Goal: Task Accomplishment & Management: Manage account settings

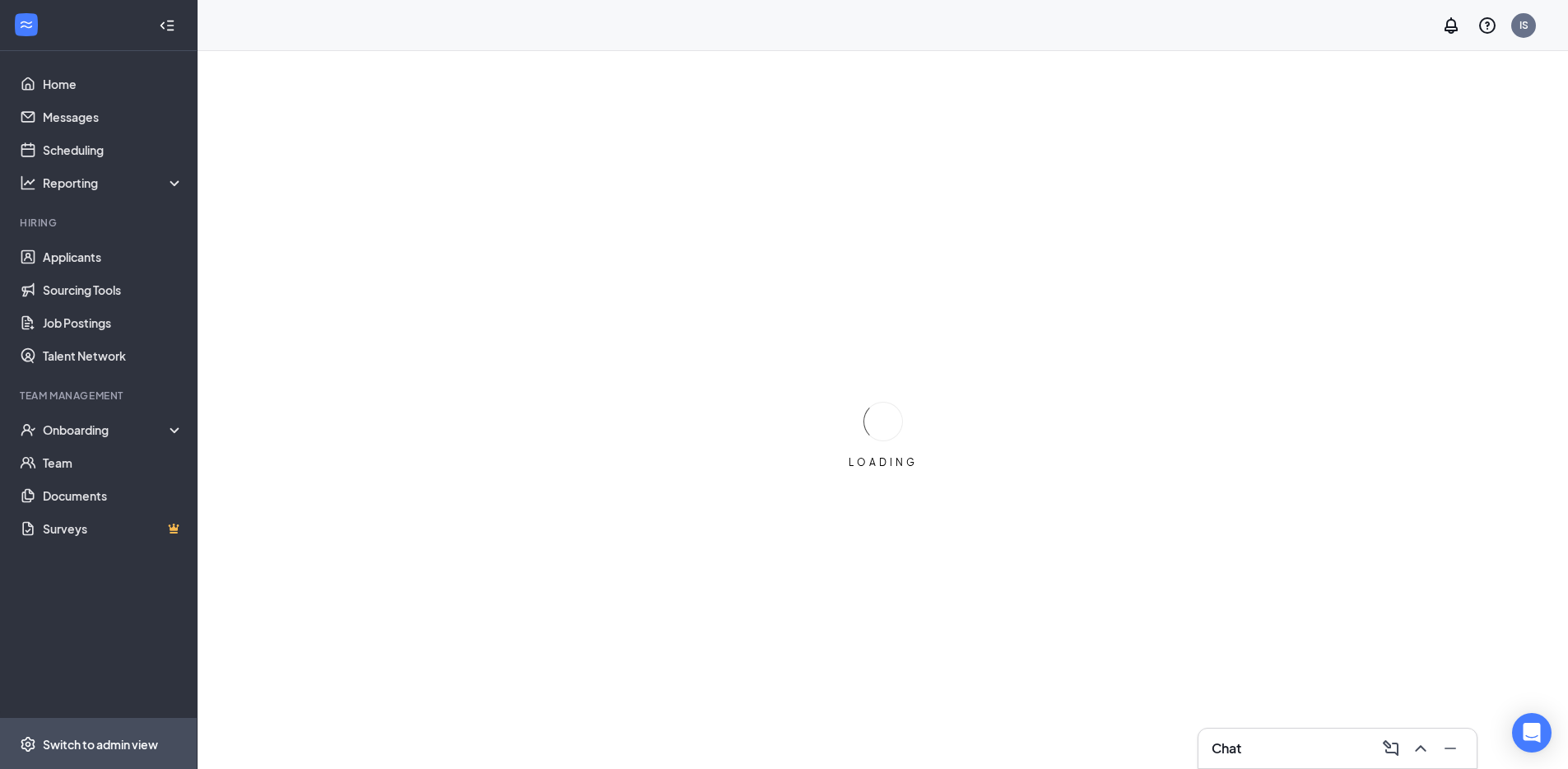
click at [136, 742] on div "Switch to admin view" at bounding box center [101, 744] width 115 height 17
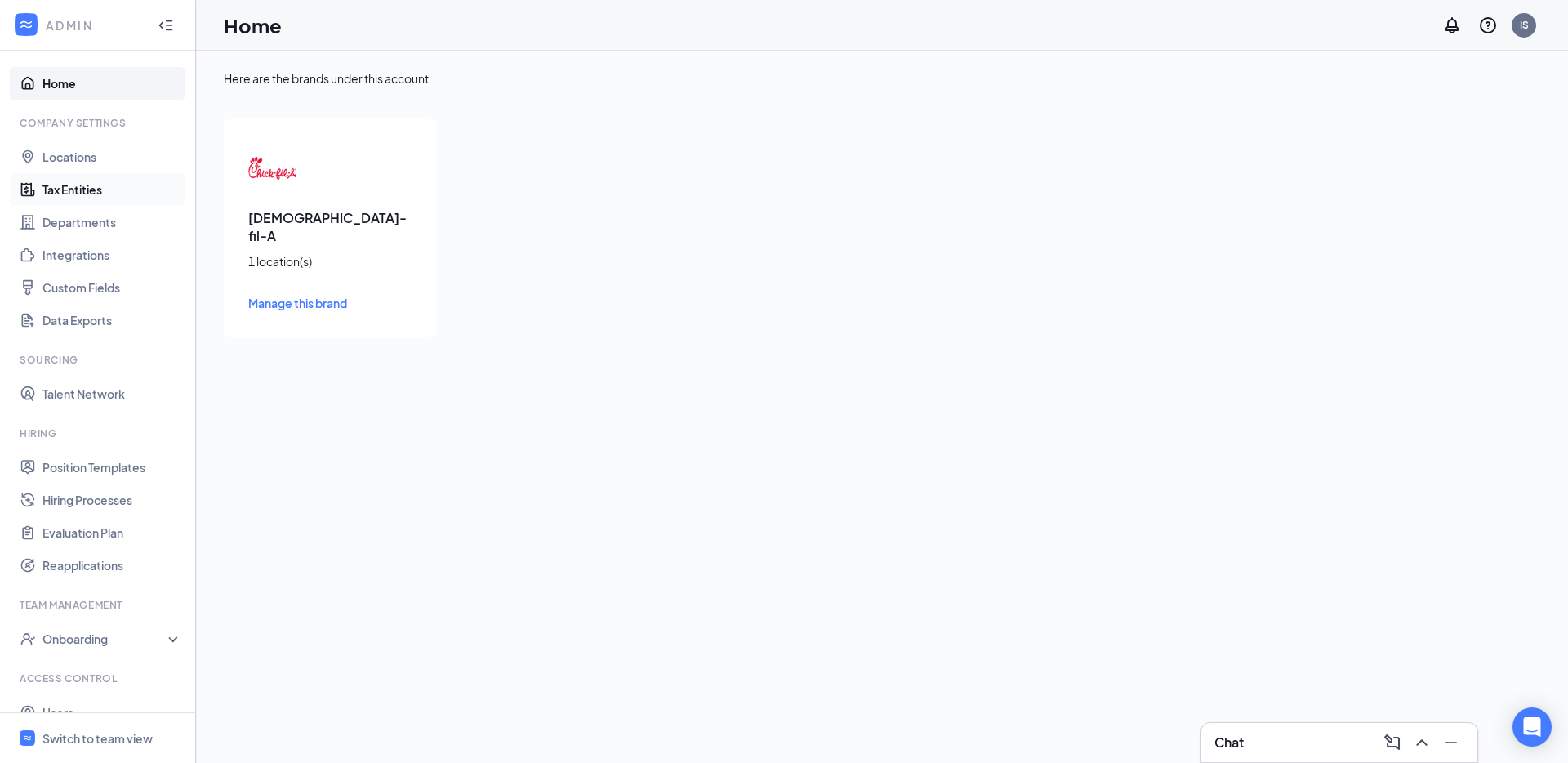
click at [100, 178] on link "Tax Entities" at bounding box center [112, 190] width 139 height 33
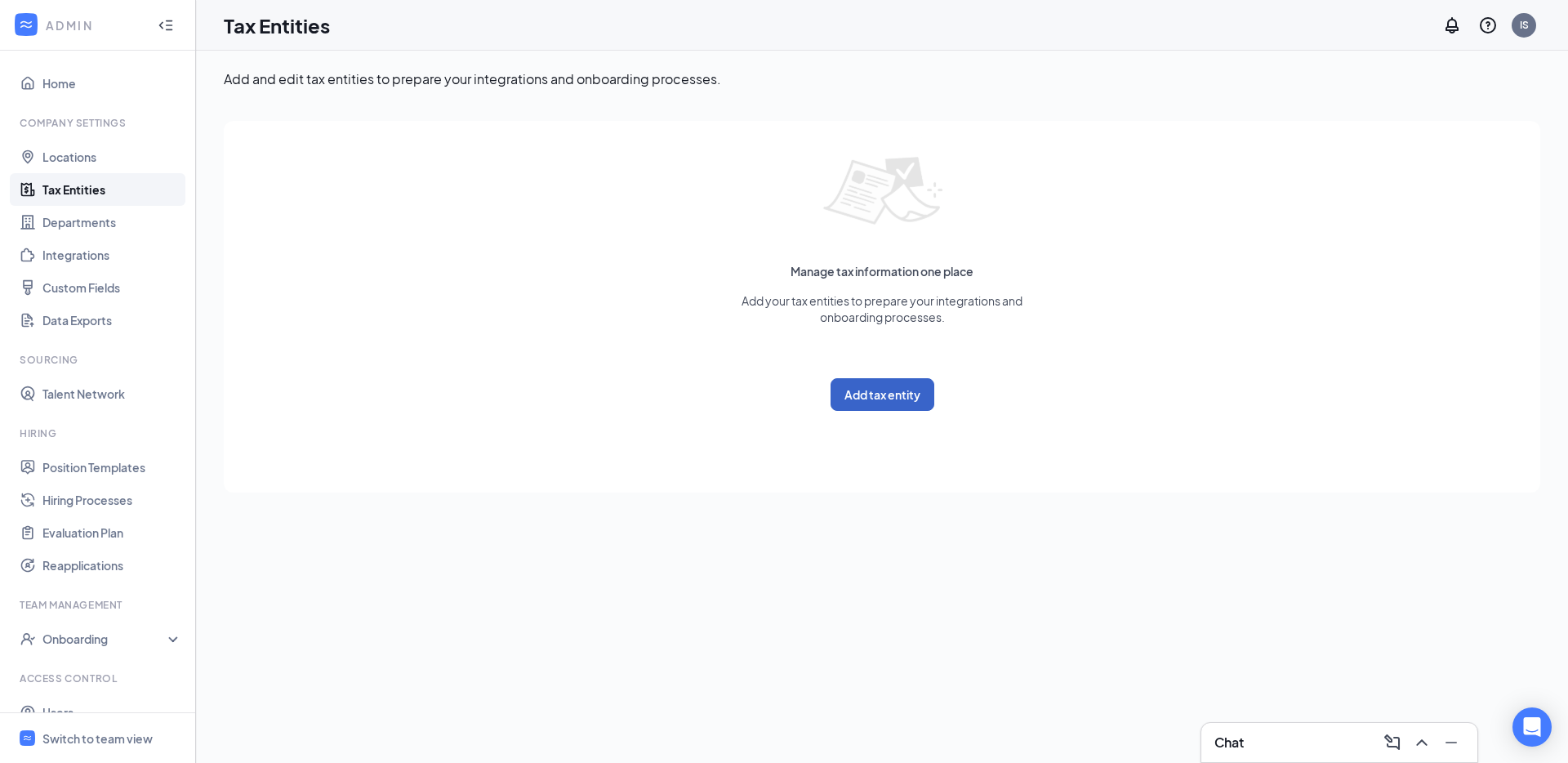
click at [872, 393] on button "Add tax entity" at bounding box center [882, 395] width 104 height 33
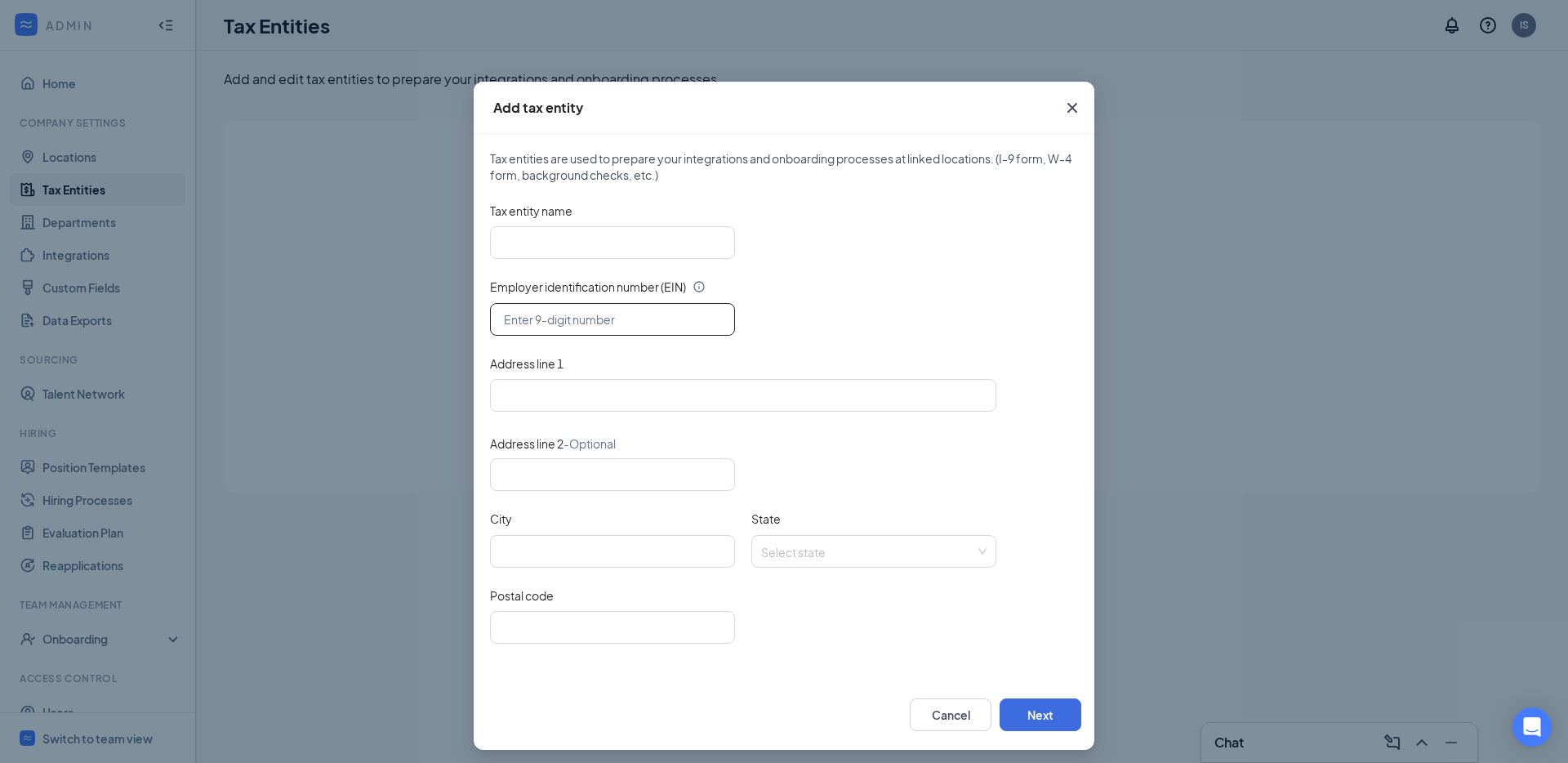
click at [566, 306] on input "text" at bounding box center [612, 320] width 245 height 33
paste input "[US_EMPLOYER_IDENTIFICATION_NUMBER]"
type input "[US_EMPLOYER_IDENTIFICATION_NUMBER]"
click at [634, 228] on input "Tax entity name" at bounding box center [612, 243] width 245 height 33
paste input "IYL Hospitality, LLC"
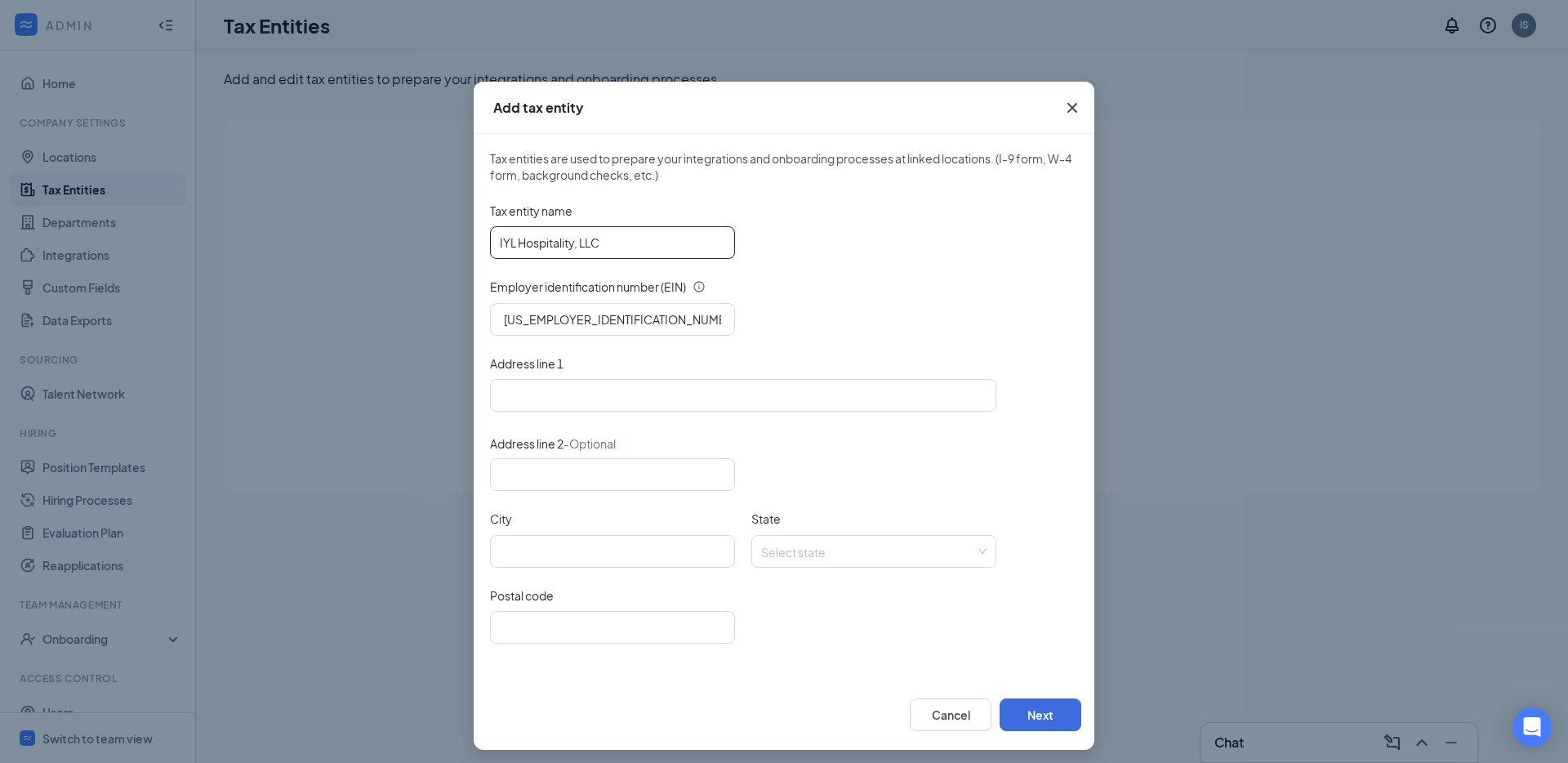
type input "IYL Hospitality, LLC"
click at [623, 396] on input "Address line 1" at bounding box center [742, 395] width 506 height 33
paste input "[STREET_ADDRESS]"
type input "[STREET_ADDRESS]"
click at [577, 645] on div "Postal code" at bounding box center [783, 626] width 588 height 76
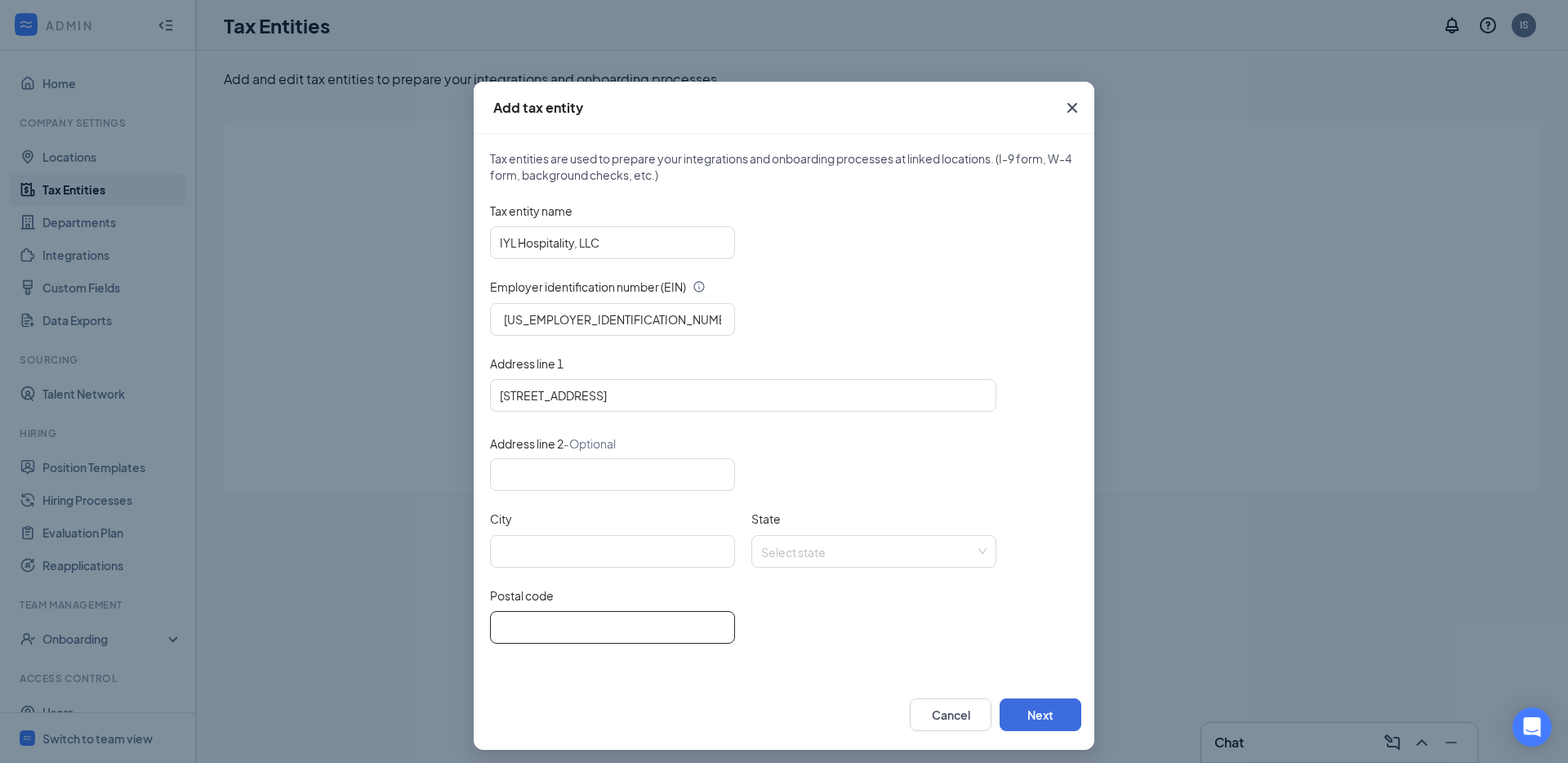
click at [584, 631] on input "Postal code" at bounding box center [612, 627] width 245 height 33
paste input "90706"
type input "90706"
type input "[STREET_ADDRESS]"
click at [567, 541] on input "City" at bounding box center [612, 552] width 245 height 33
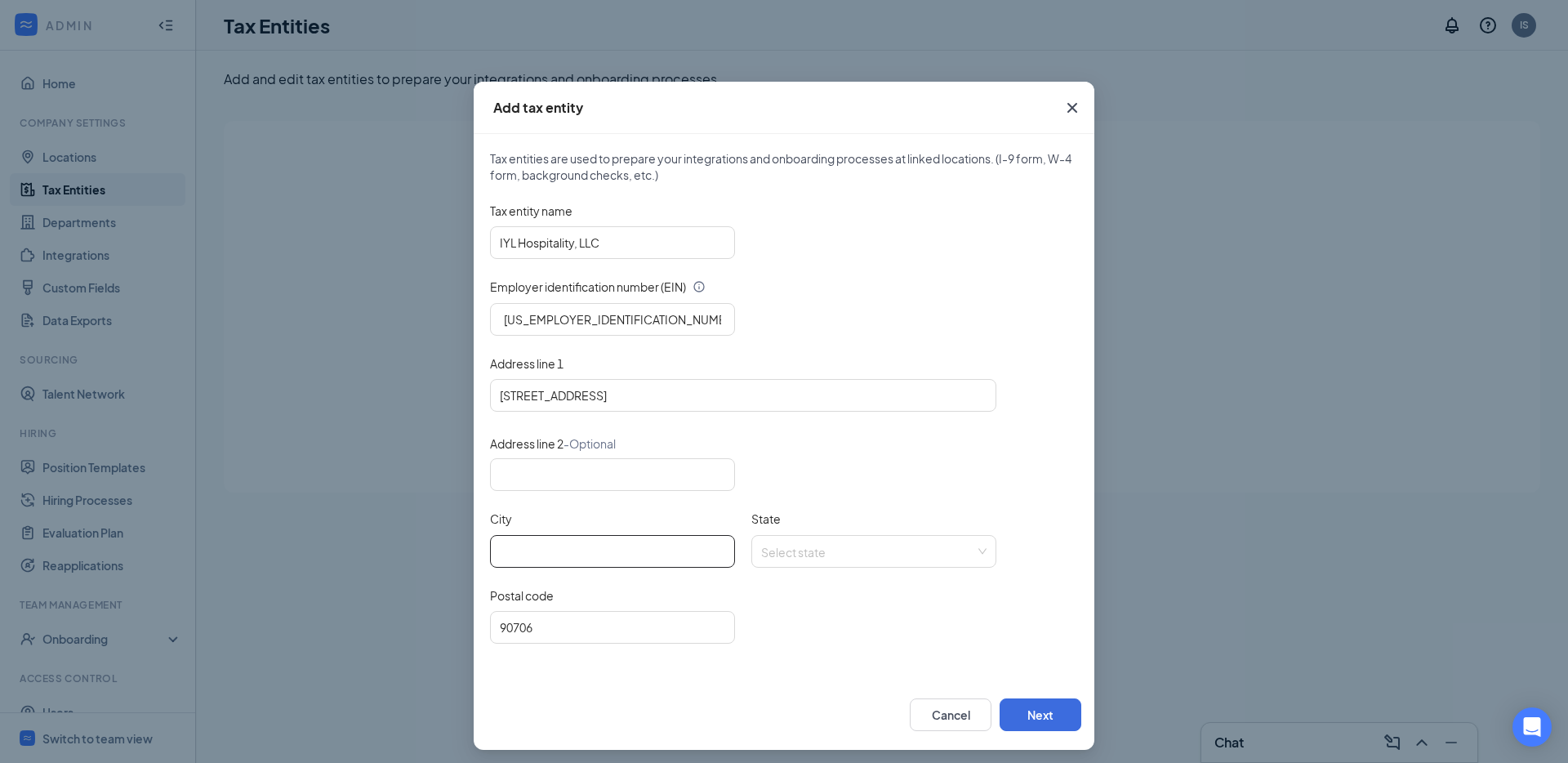
paste input "Bellflower"
type input "Bellflower"
click at [784, 546] on input "State" at bounding box center [867, 547] width 214 height 24
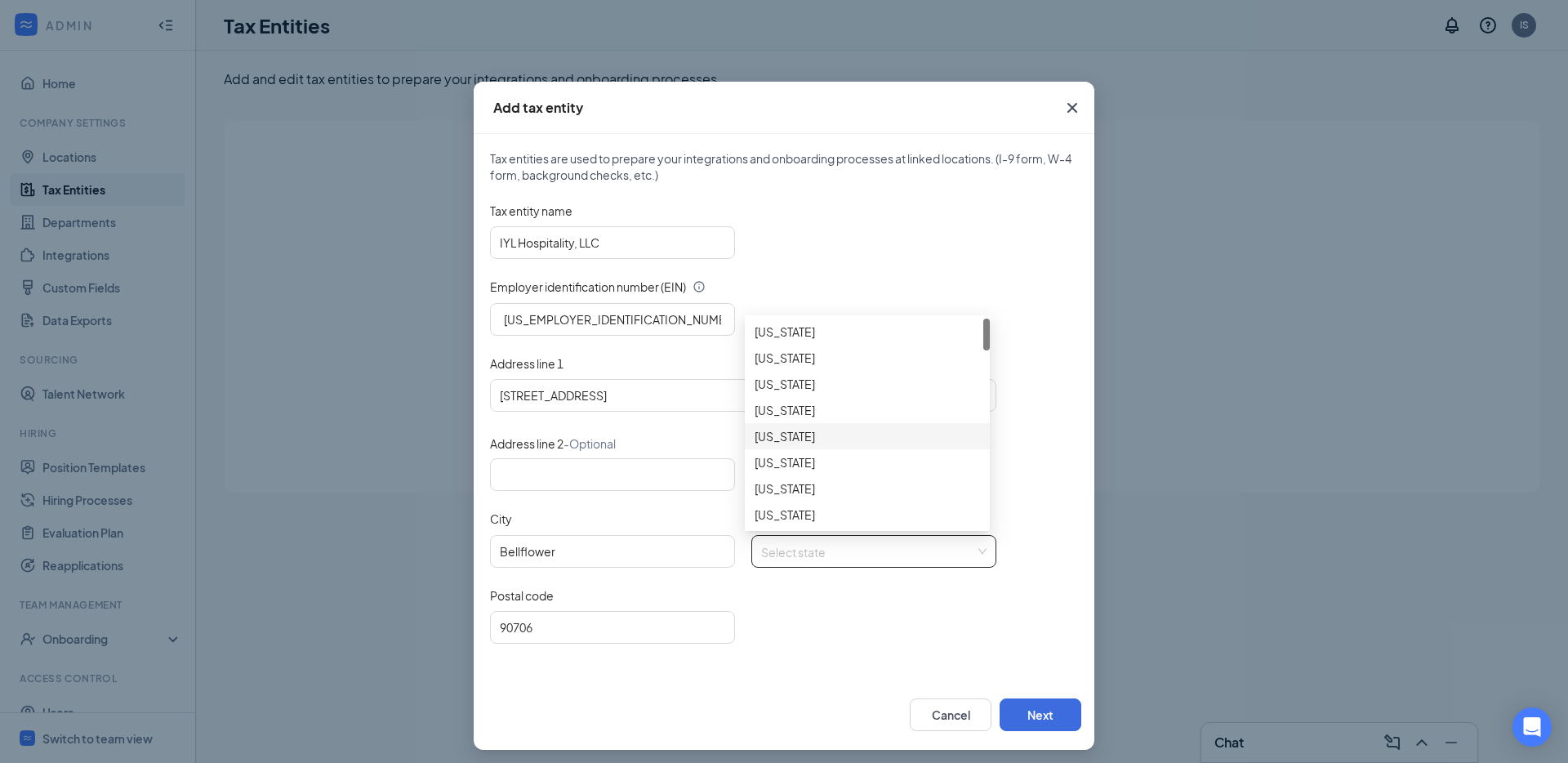
click at [800, 440] on div "[US_STATE]" at bounding box center [867, 436] width 226 height 18
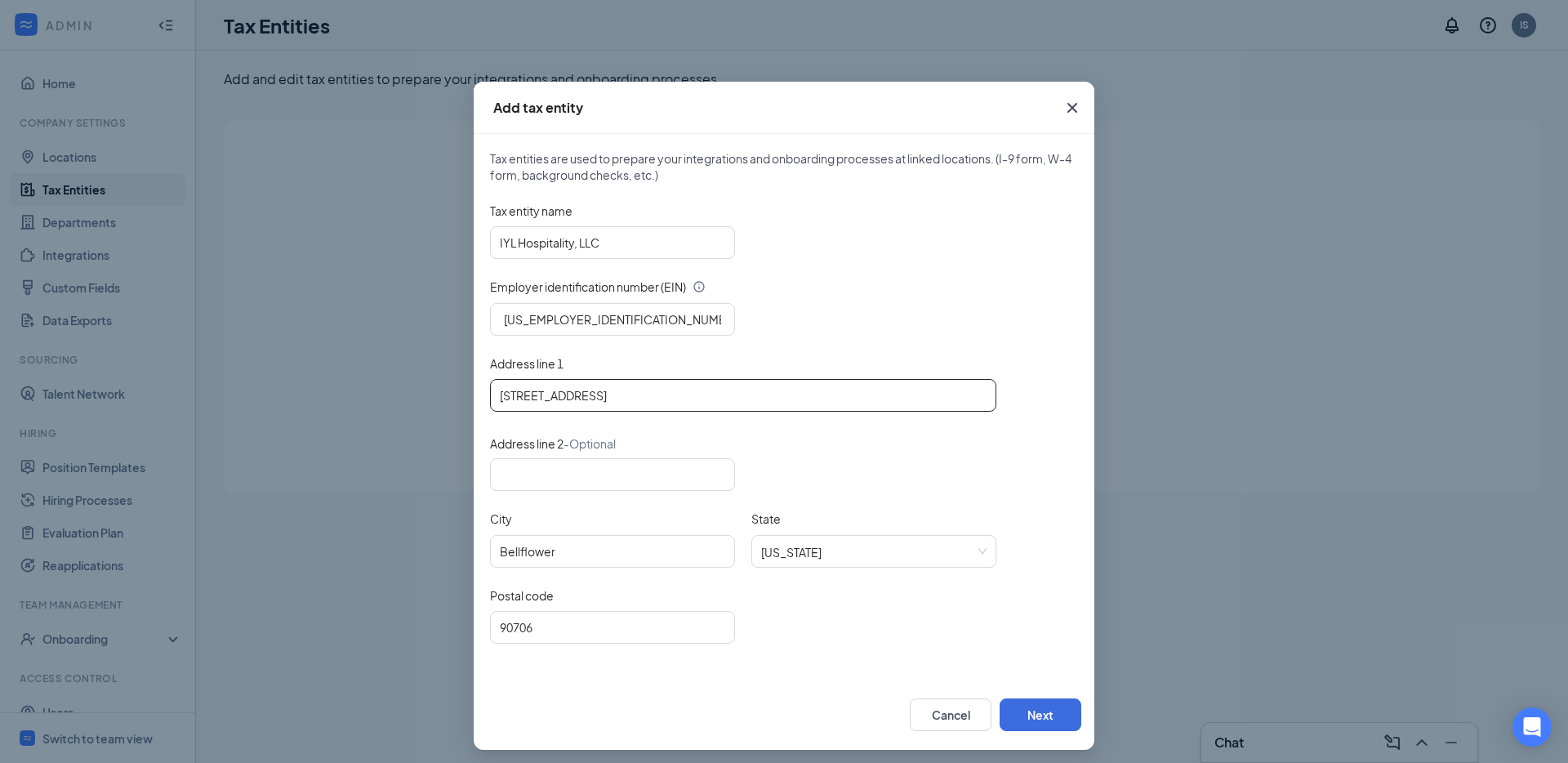
drag, startPoint x: 619, startPoint y: 397, endPoint x: 663, endPoint y: 398, distance: 44.0
click at [663, 398] on input "[STREET_ADDRESS]" at bounding box center [742, 395] width 506 height 33
type input "[STREET_ADDRESS]"
click at [1030, 709] on button "Next" at bounding box center [1040, 715] width 81 height 33
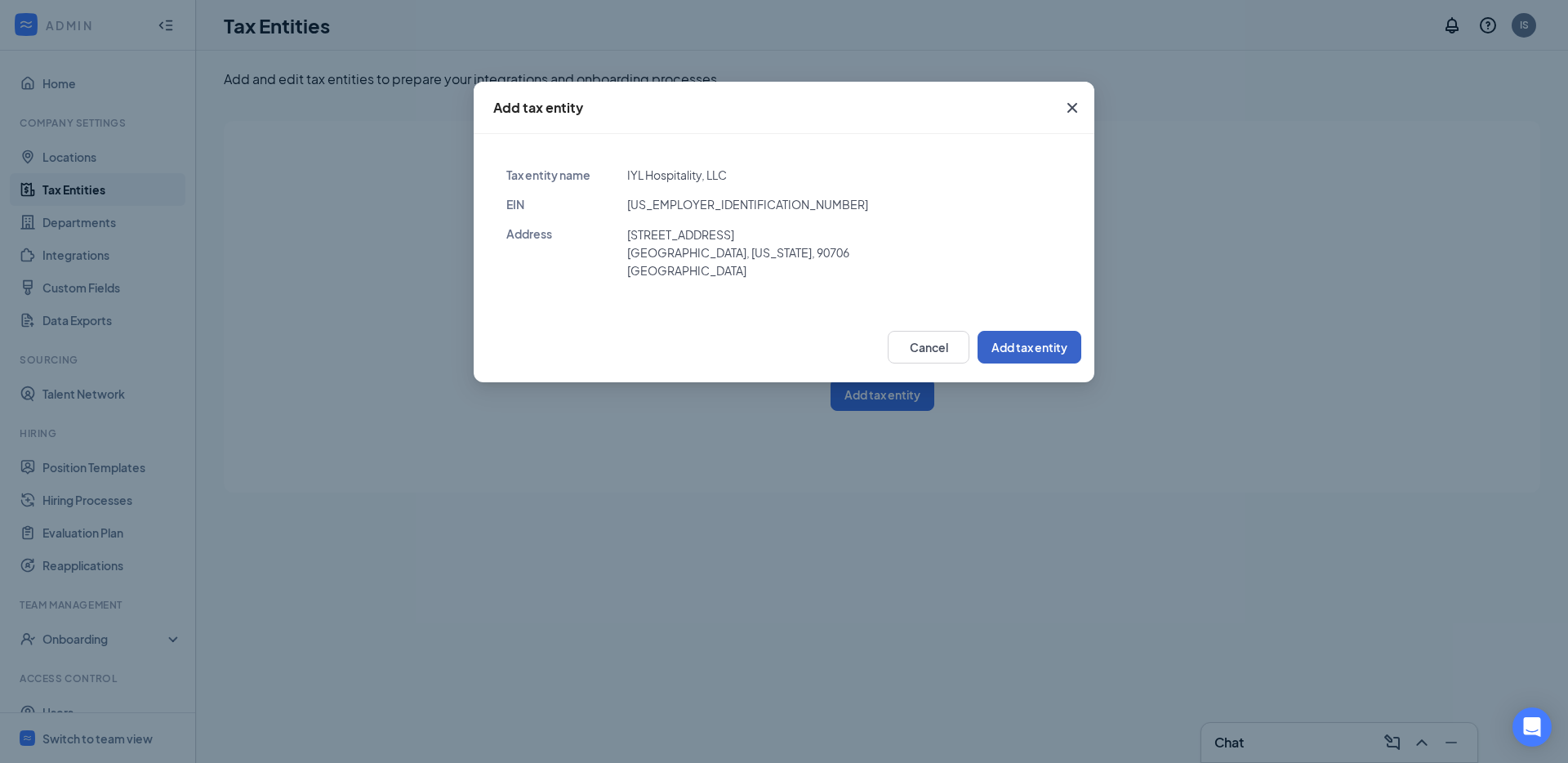
click at [1019, 336] on button "Add tax entity" at bounding box center [1029, 348] width 104 height 33
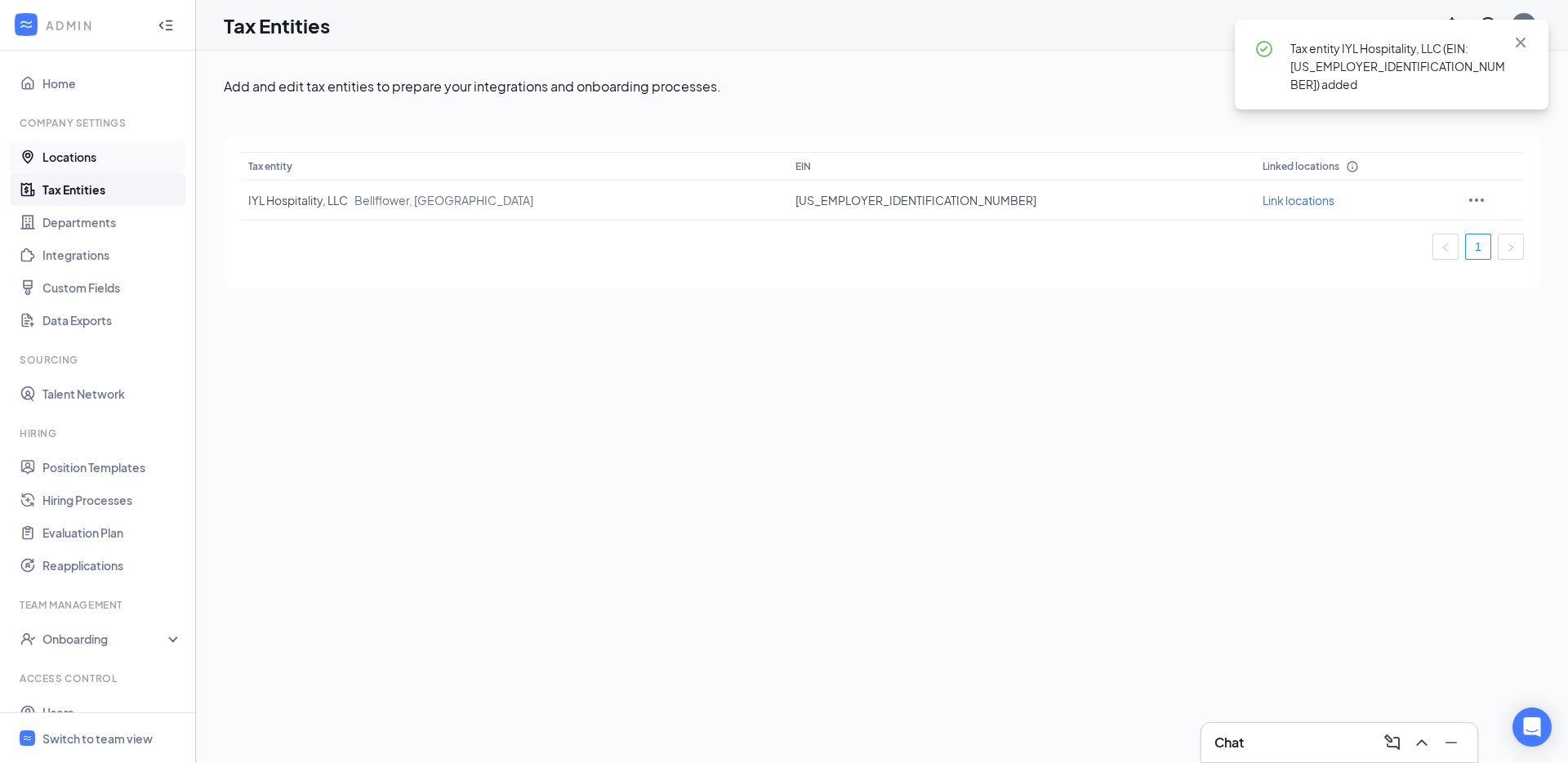
click at [80, 150] on link "Locations" at bounding box center [112, 157] width 139 height 33
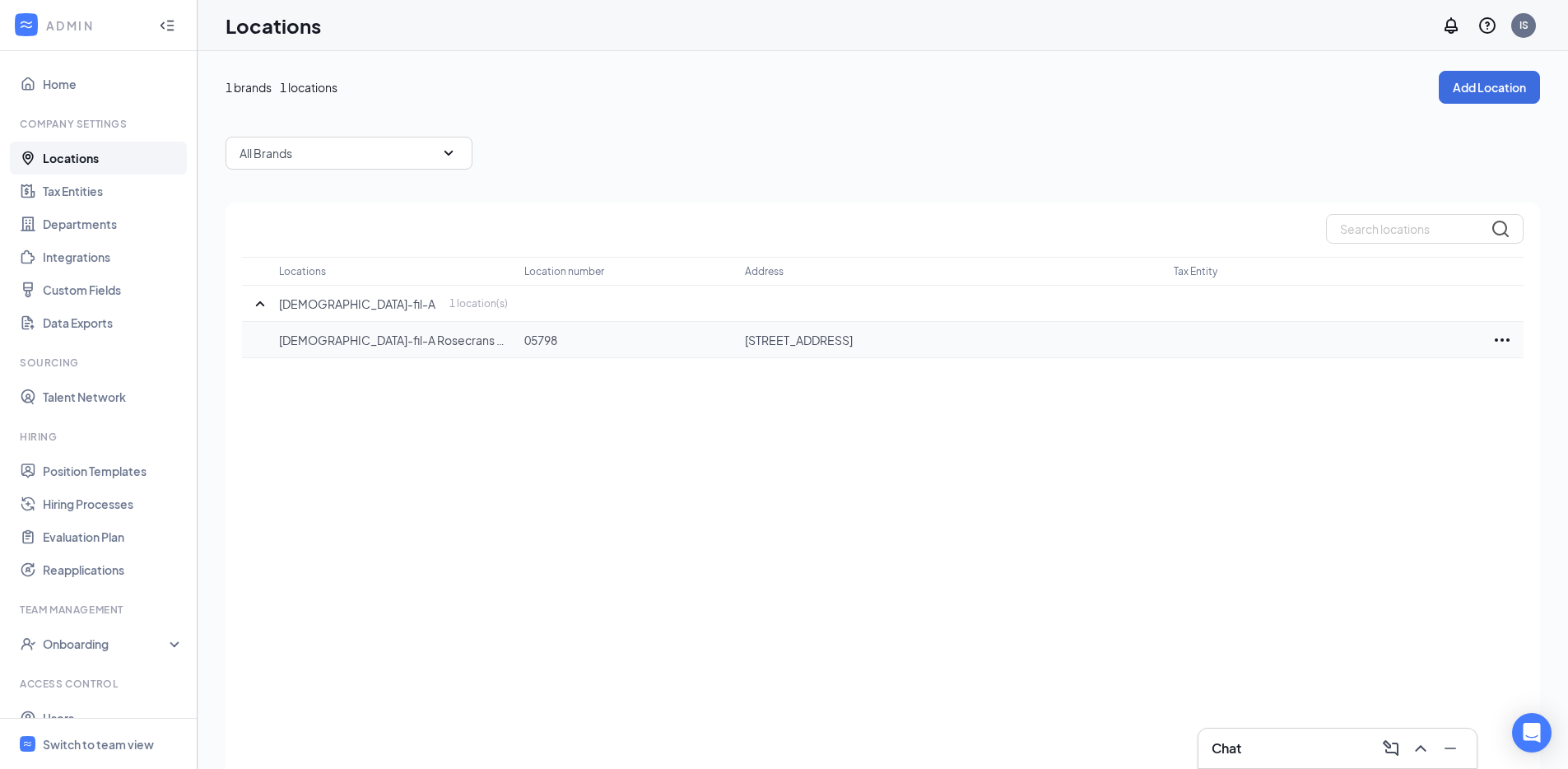
click at [747, 340] on p "[STREET_ADDRESS]" at bounding box center [951, 340] width 413 height 17
copy p "[STREET_ADDRESS]"
click at [1503, 340] on icon "Ellipses" at bounding box center [1502, 340] width 15 height 3
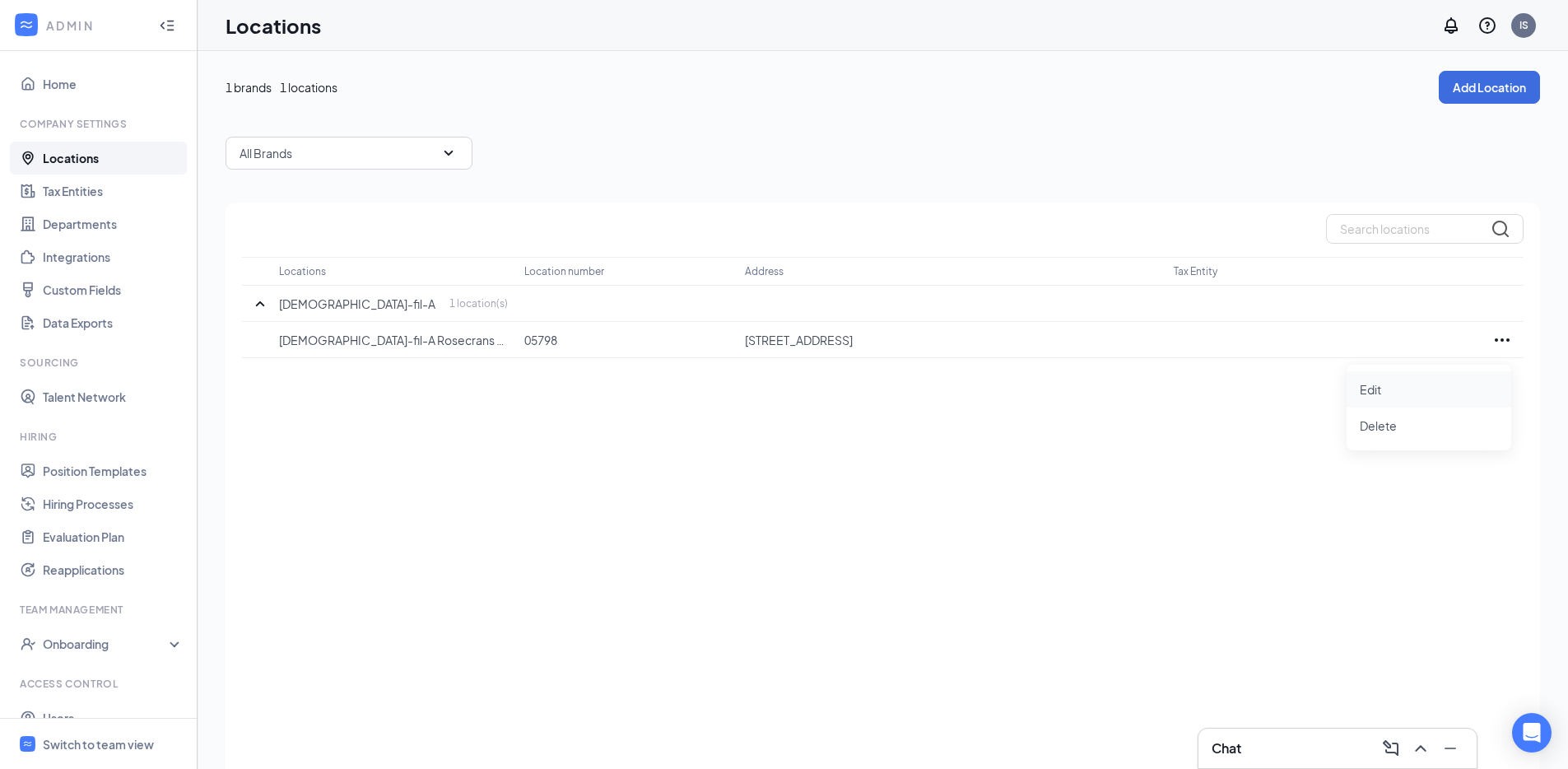
click at [1508, 377] on div "Edit" at bounding box center [1428, 388] width 165 height 36
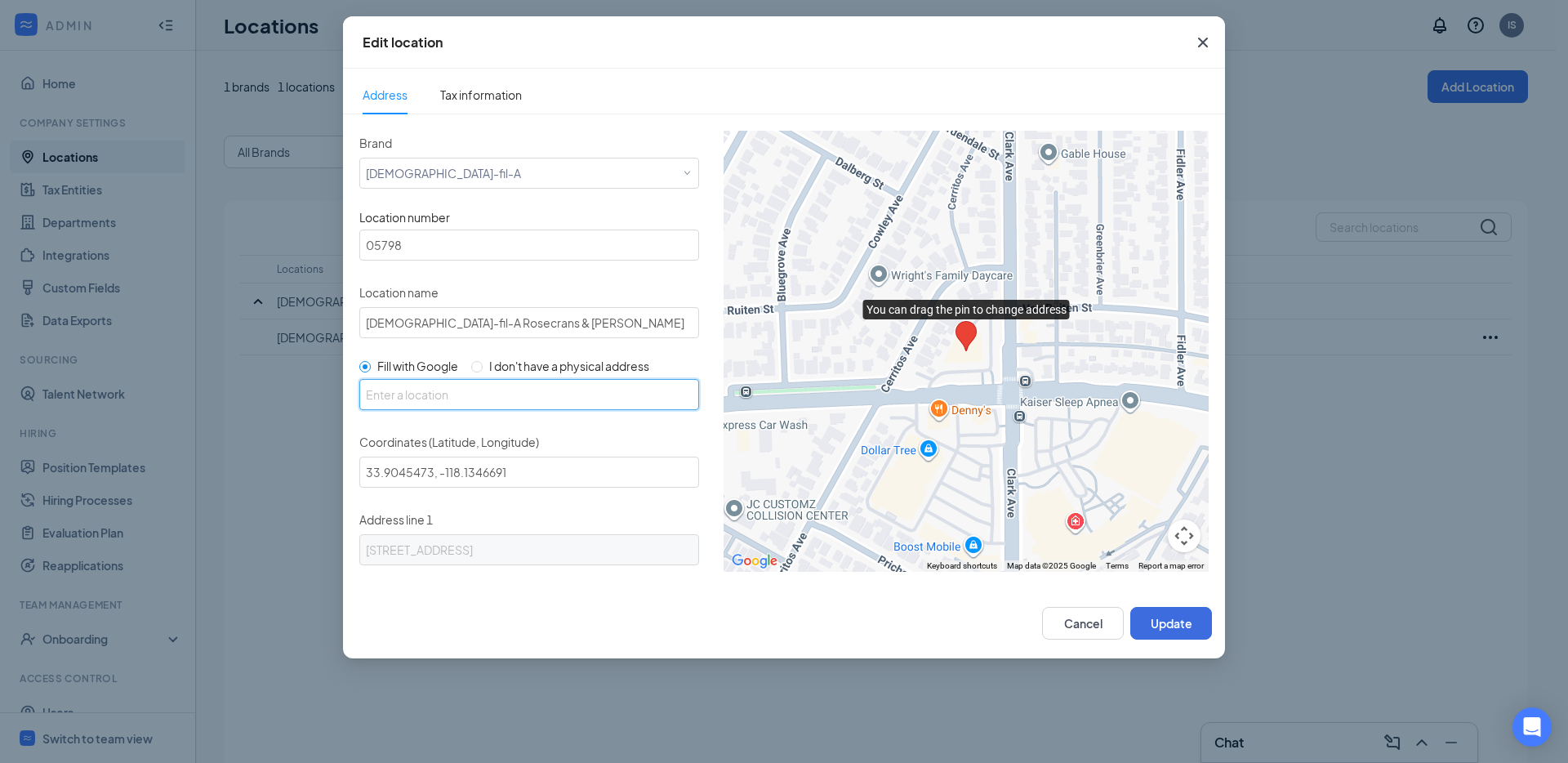
click at [489, 382] on input "text" at bounding box center [528, 394] width 340 height 31
paste input "[STREET_ADDRESS]"
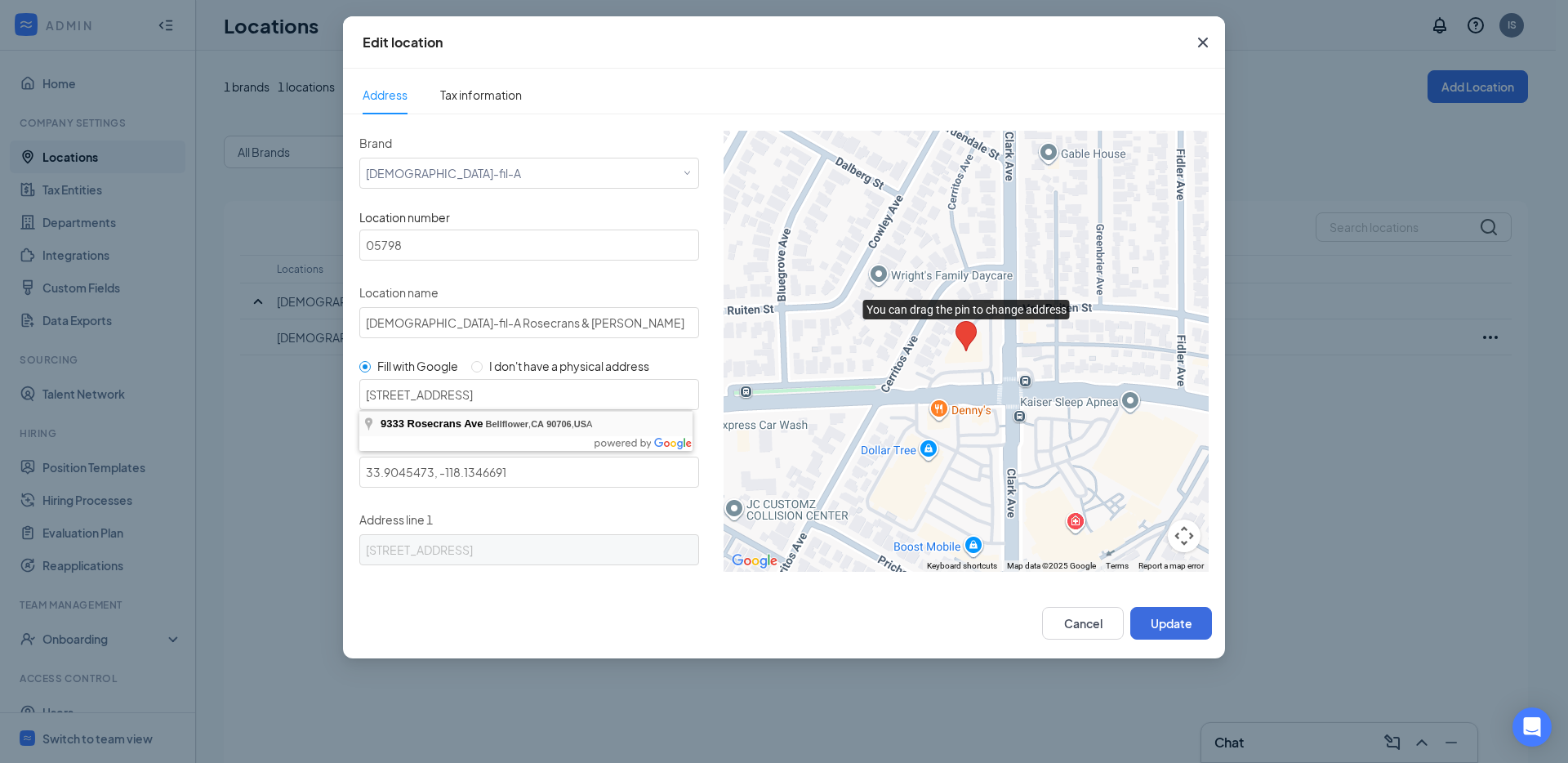
type input "[STREET_ADDRESS]"
drag, startPoint x: 504, startPoint y: 83, endPoint x: 509, endPoint y: 92, distance: 10.3
click at [504, 84] on span "Tax information" at bounding box center [481, 94] width 81 height 38
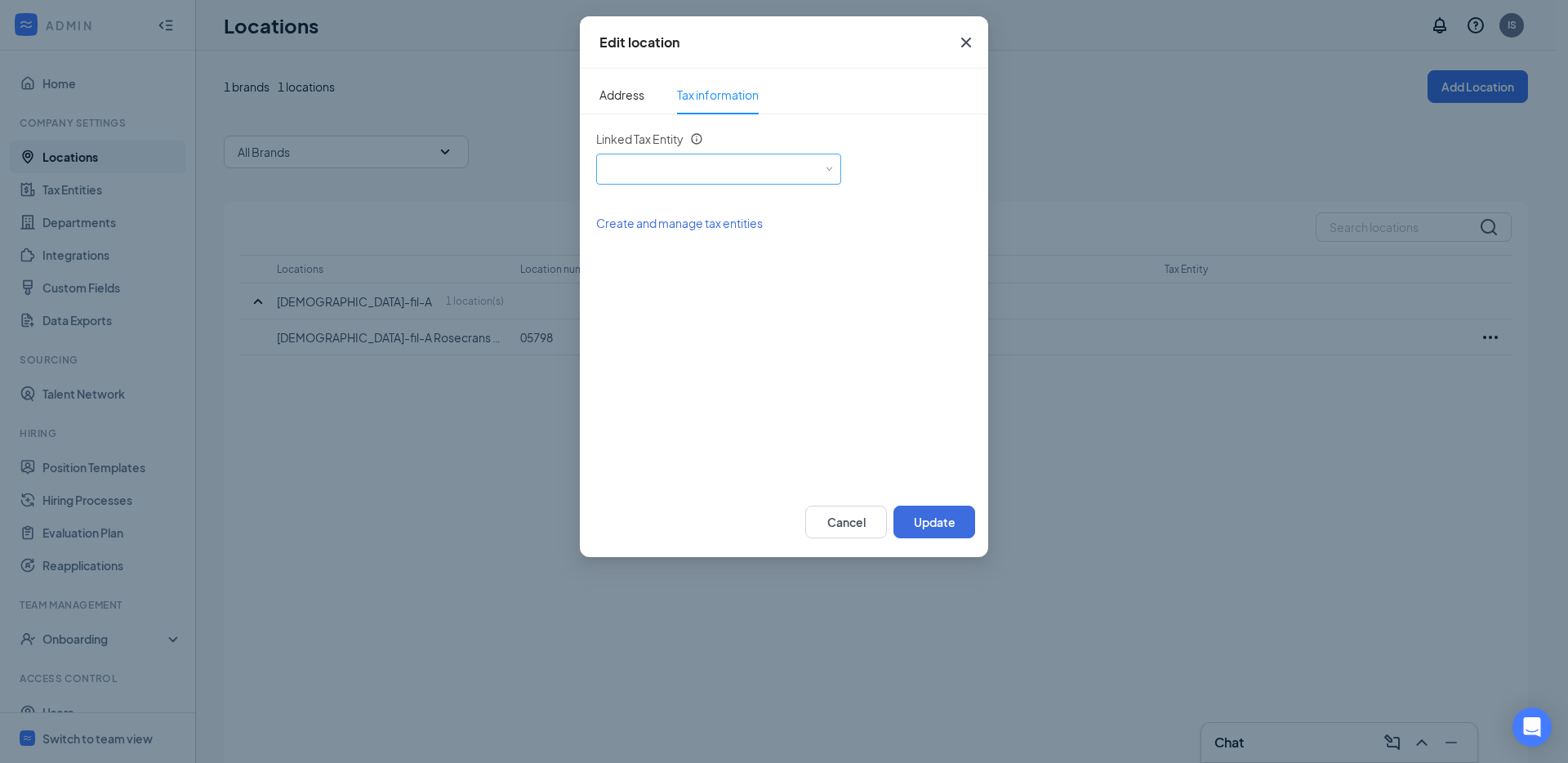
drag, startPoint x: 654, startPoint y: 168, endPoint x: 654, endPoint y: 186, distance: 18.0
click at [654, 168] on div "Select an existing tax entity" at bounding box center [719, 166] width 232 height 24
click at [653, 206] on span "IYL Hospitality, LLC (EIN: [US_EMPLOYER_IDENTIFICATION_NUMBER])" at bounding box center [795, 214] width 373 height 16
click at [622, 93] on span "Address" at bounding box center [621, 94] width 45 height 38
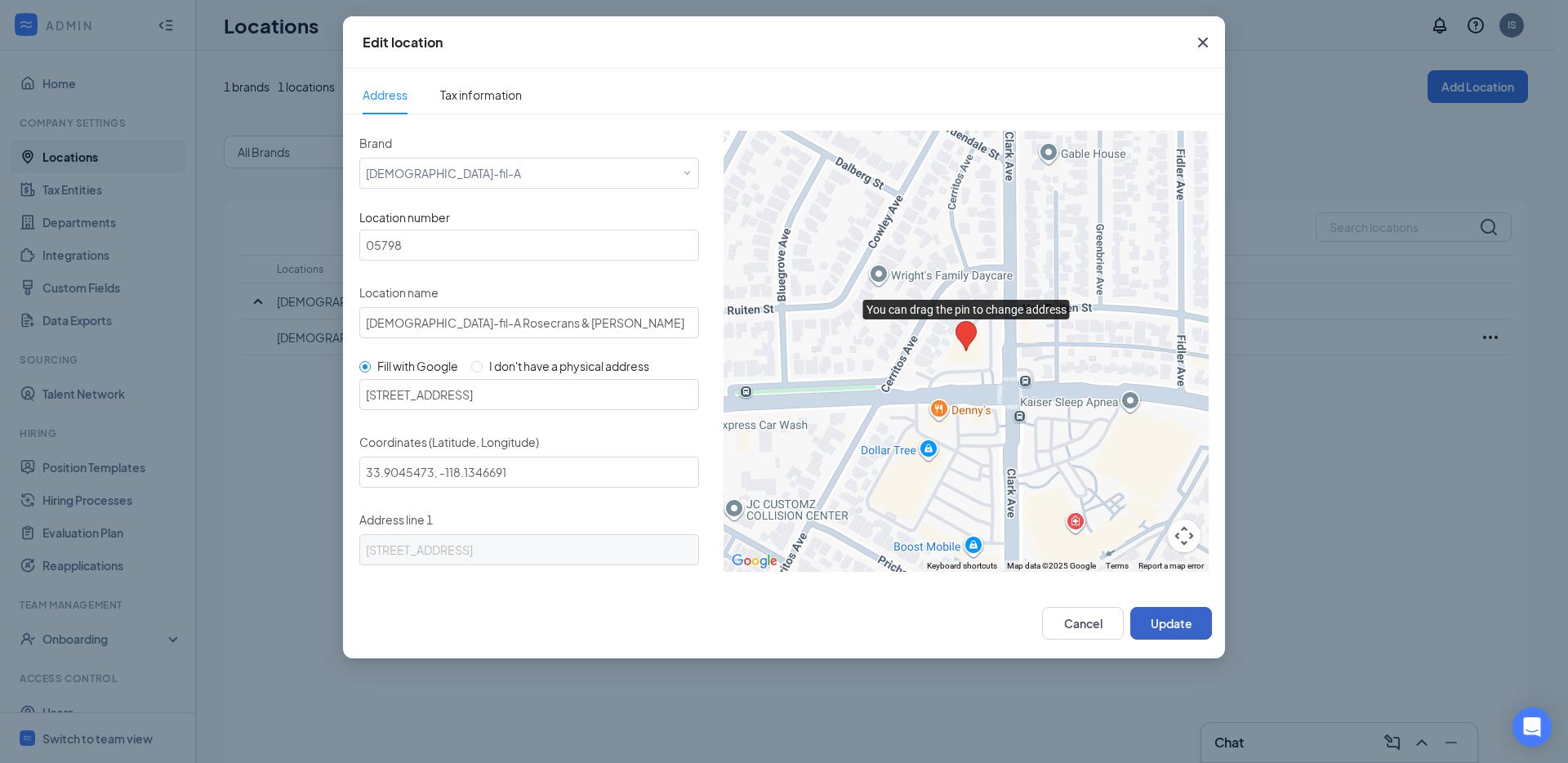
click at [1166, 619] on button "Update" at bounding box center [1171, 624] width 81 height 33
